Goal: Task Accomplishment & Management: Use online tool/utility

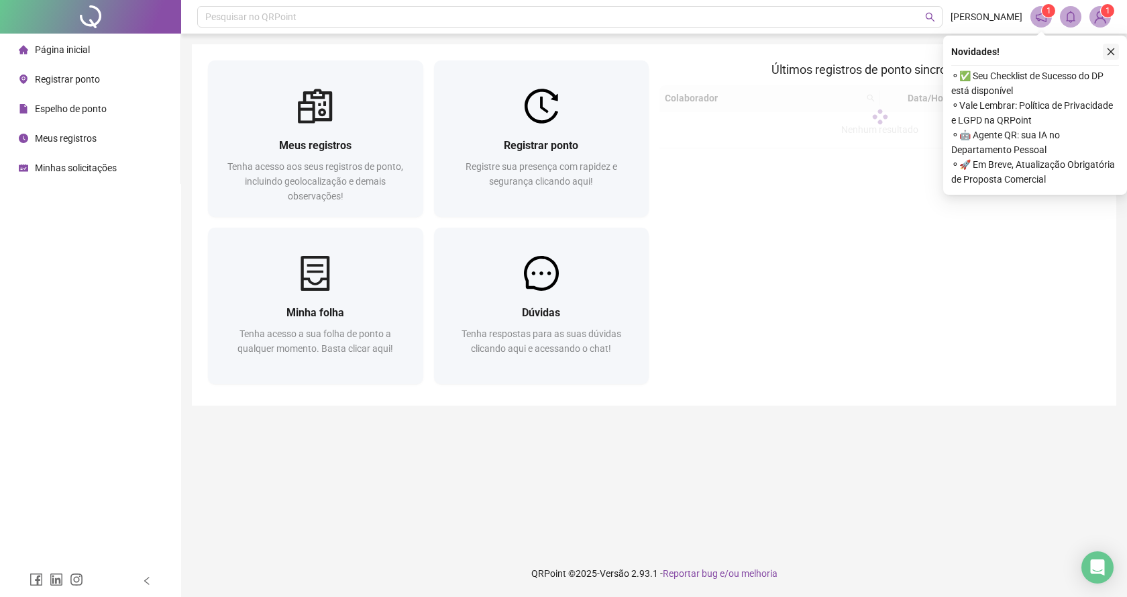
click at [1107, 56] on button "button" at bounding box center [1111, 52] width 16 height 16
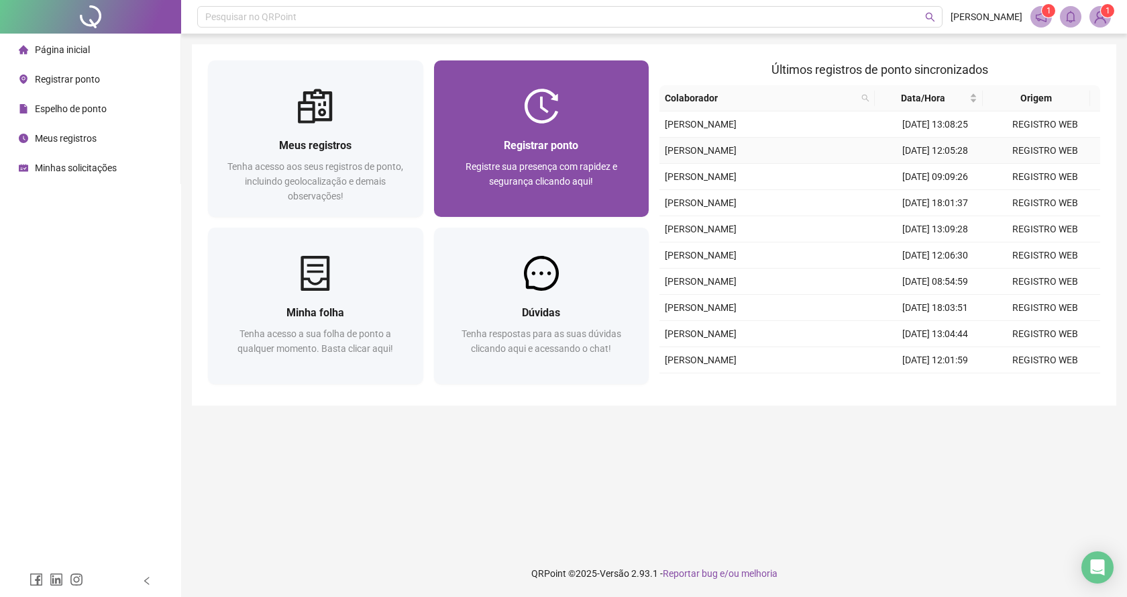
click at [578, 154] on div "Registrar ponto Registre sua presença com rapidez e segurança clicando aqui!" at bounding box center [541, 170] width 183 height 66
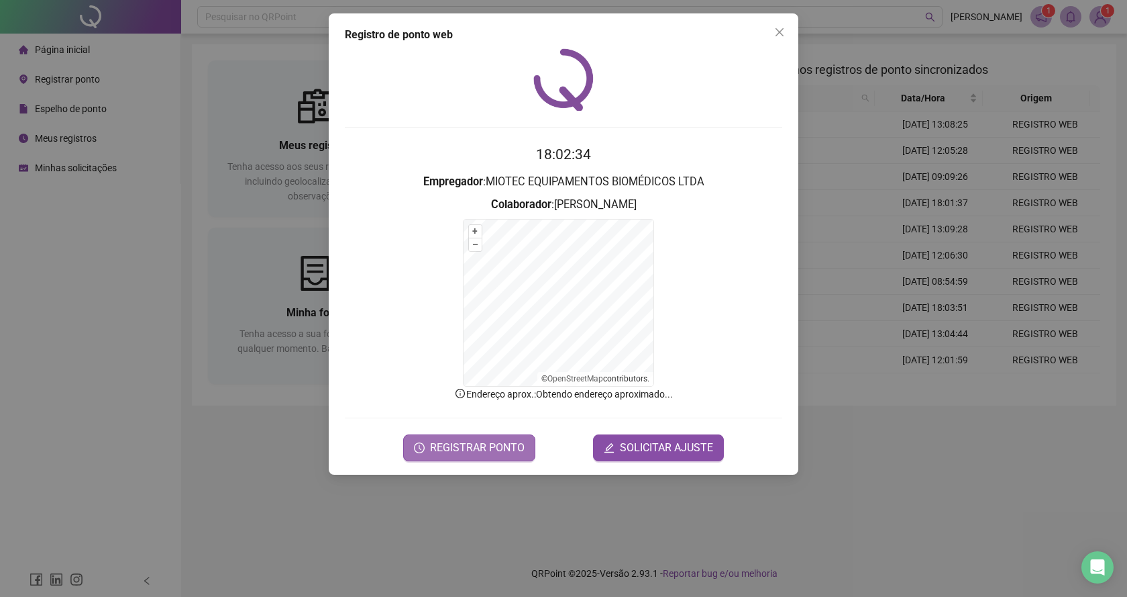
click at [511, 437] on button "REGISTRAR PONTO" at bounding box center [469, 447] width 132 height 27
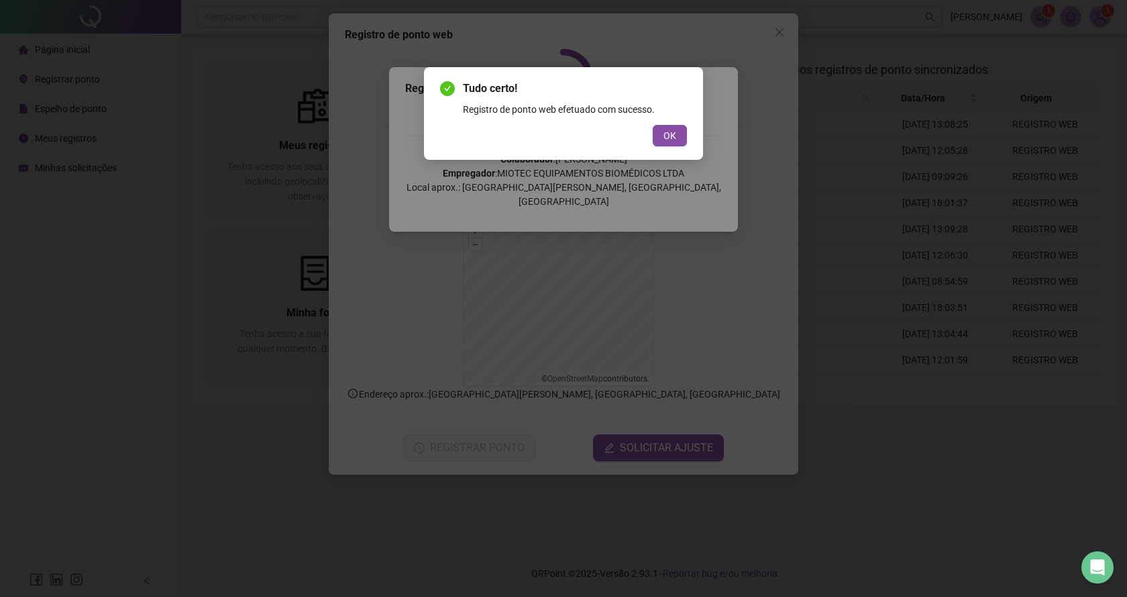
click at [678, 140] on button "OK" at bounding box center [670, 135] width 34 height 21
